Goal: Navigation & Orientation: Find specific page/section

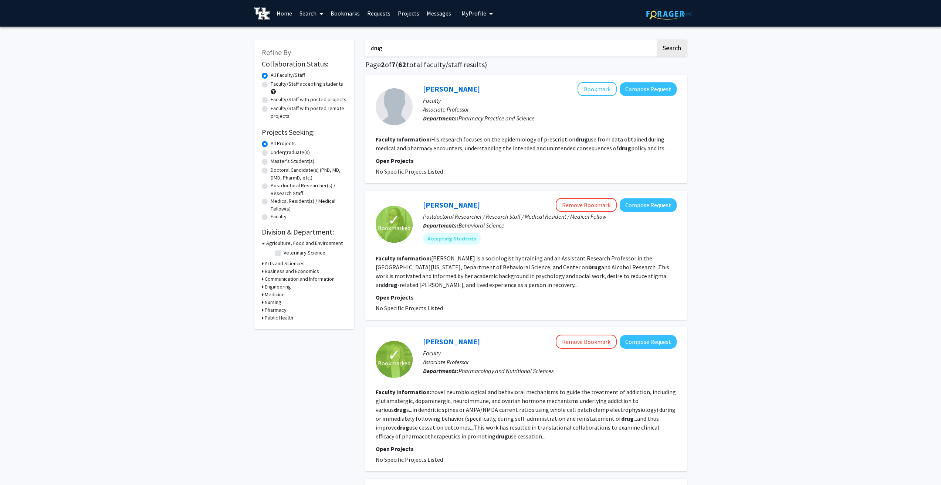
click at [346, 13] on link "Bookmarks" at bounding box center [345, 13] width 37 height 26
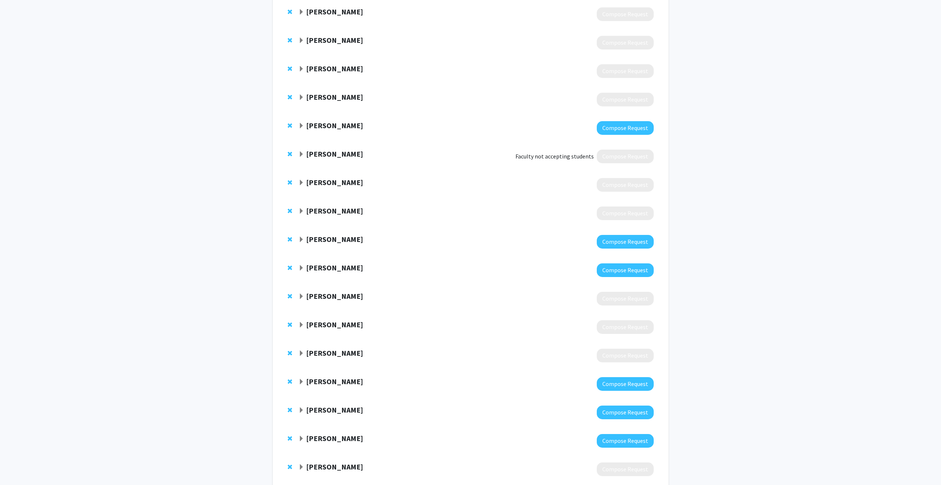
scroll to position [126, 0]
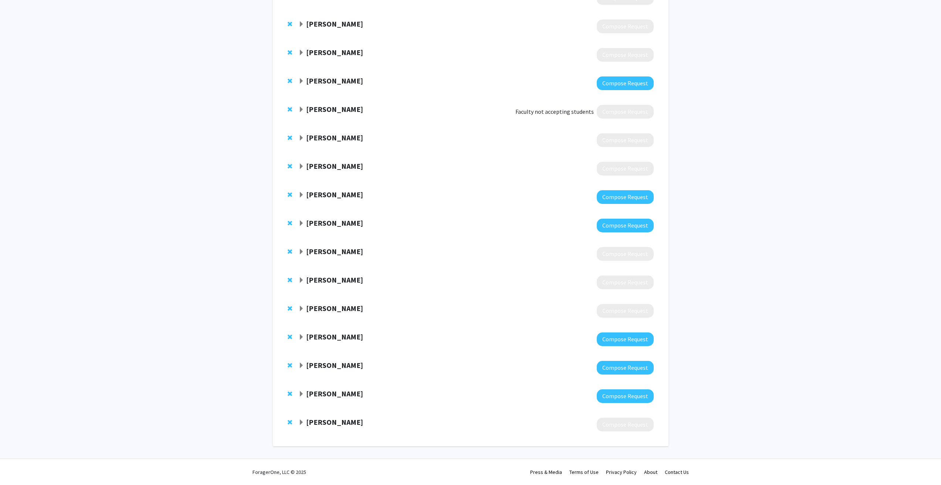
click at [301, 281] on span "Expand Wayne Cass Bookmark" at bounding box center [301, 281] width 6 height 6
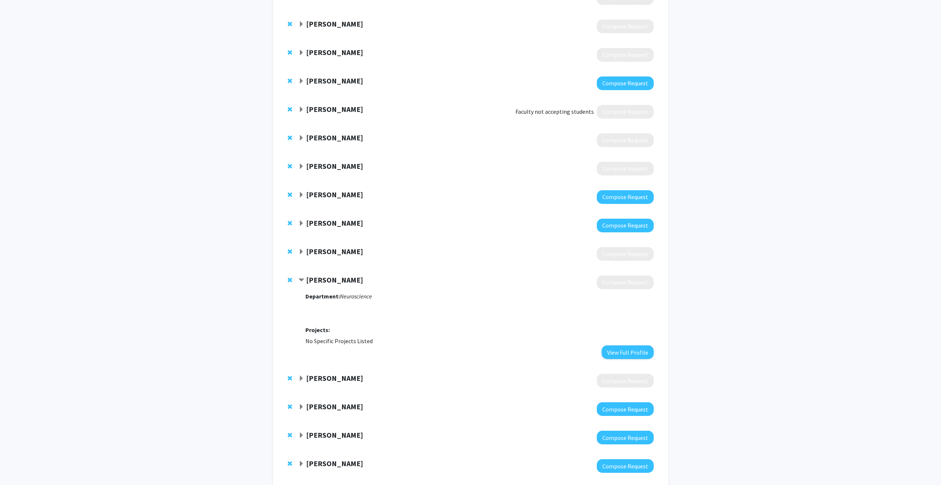
click at [301, 281] on span "Contract Wayne Cass Bookmark" at bounding box center [301, 281] width 6 height 6
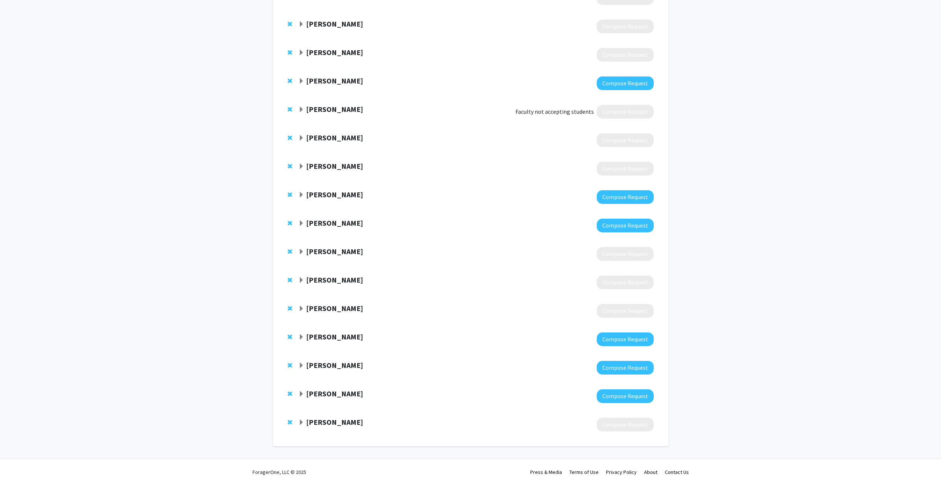
click at [303, 222] on span "Expand Anika Hartz Bookmark" at bounding box center [301, 224] width 6 height 6
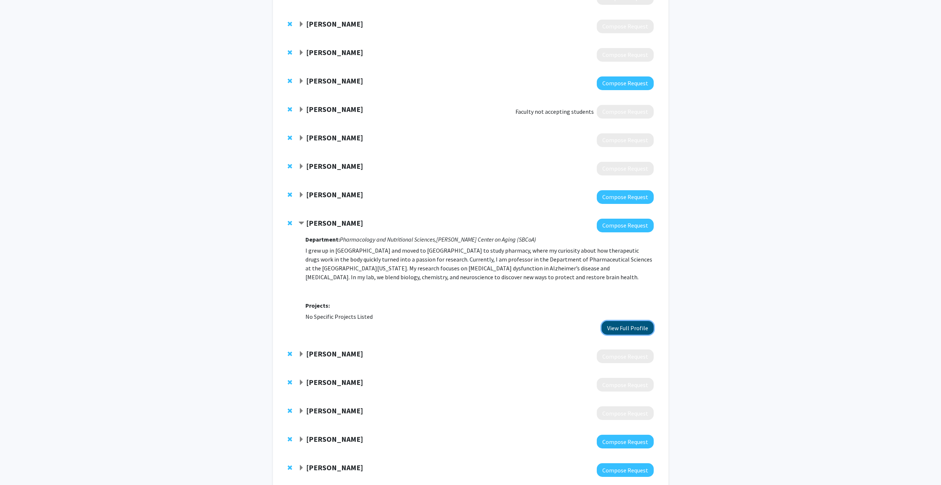
click at [617, 327] on button "View Full Profile" at bounding box center [627, 328] width 52 height 14
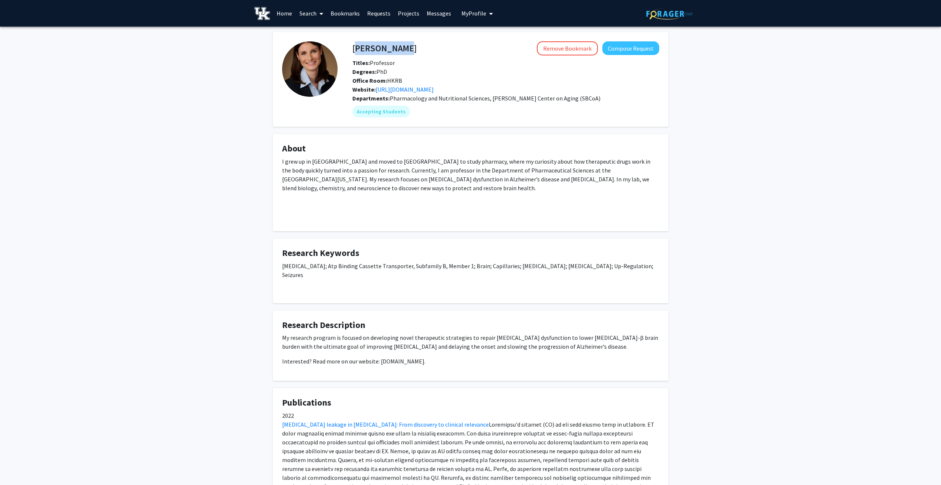
drag, startPoint x: 353, startPoint y: 49, endPoint x: 394, endPoint y: 50, distance: 41.0
click at [394, 50] on h4 "[PERSON_NAME]" at bounding box center [384, 48] width 64 height 14
copy h4 "[PERSON_NAME]"
